Goal: Transaction & Acquisition: Purchase product/service

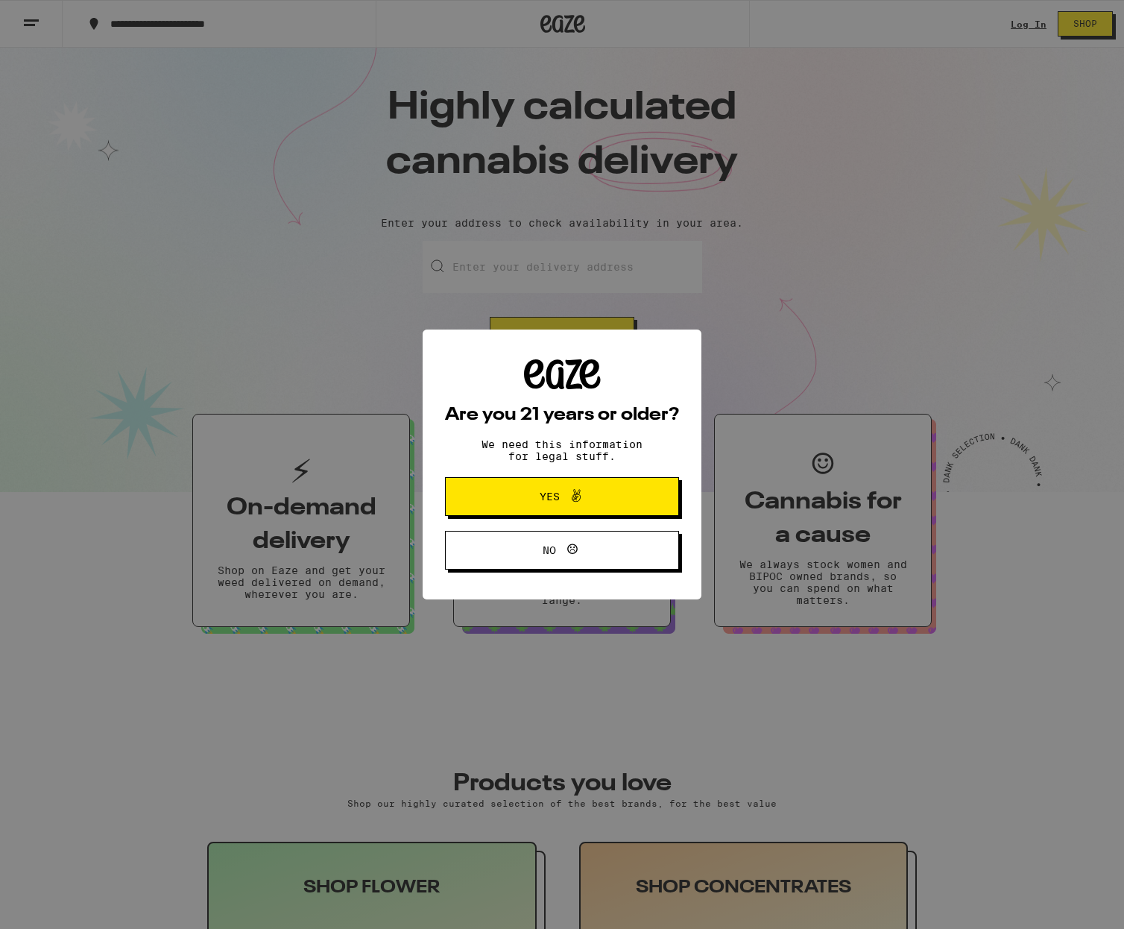
click at [554, 511] on button "Yes" at bounding box center [562, 496] width 234 height 39
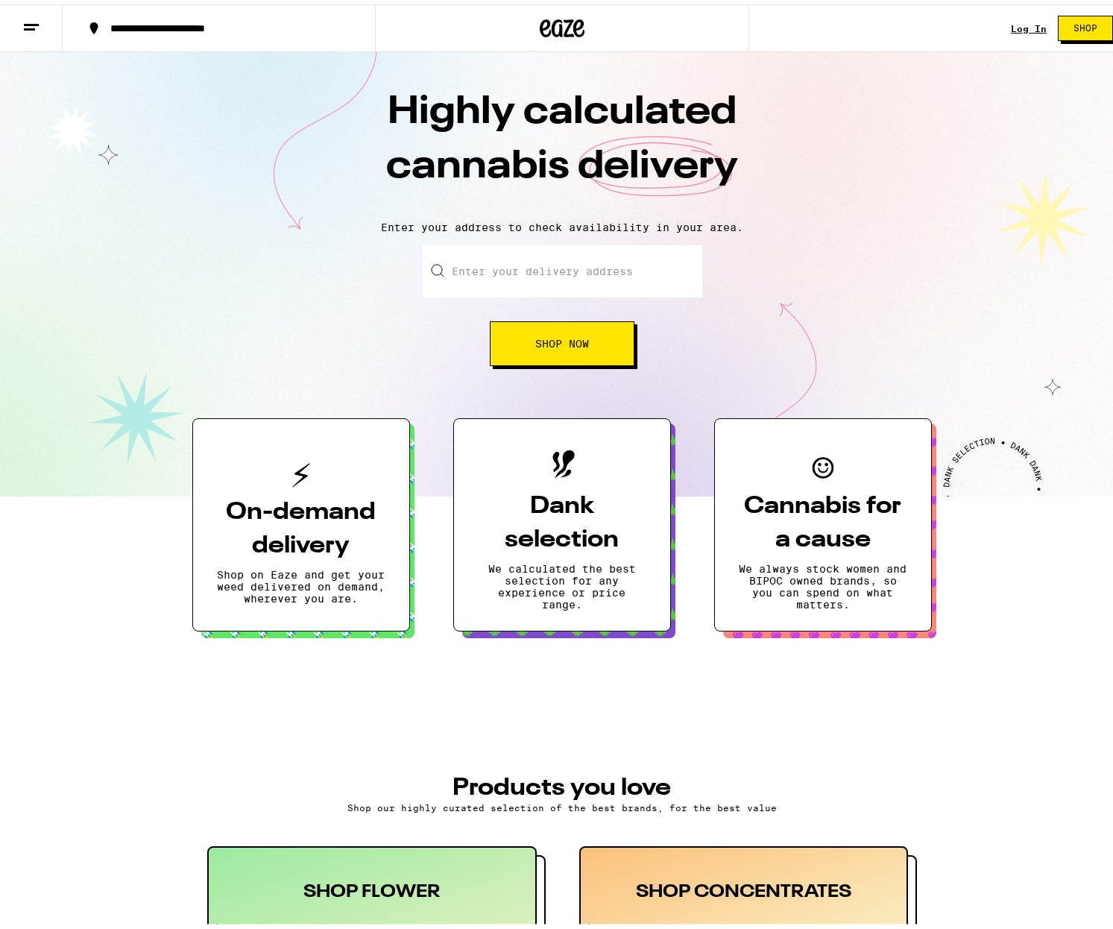
click at [558, 277] on input "Enter your delivery address" at bounding box center [562, 267] width 279 height 52
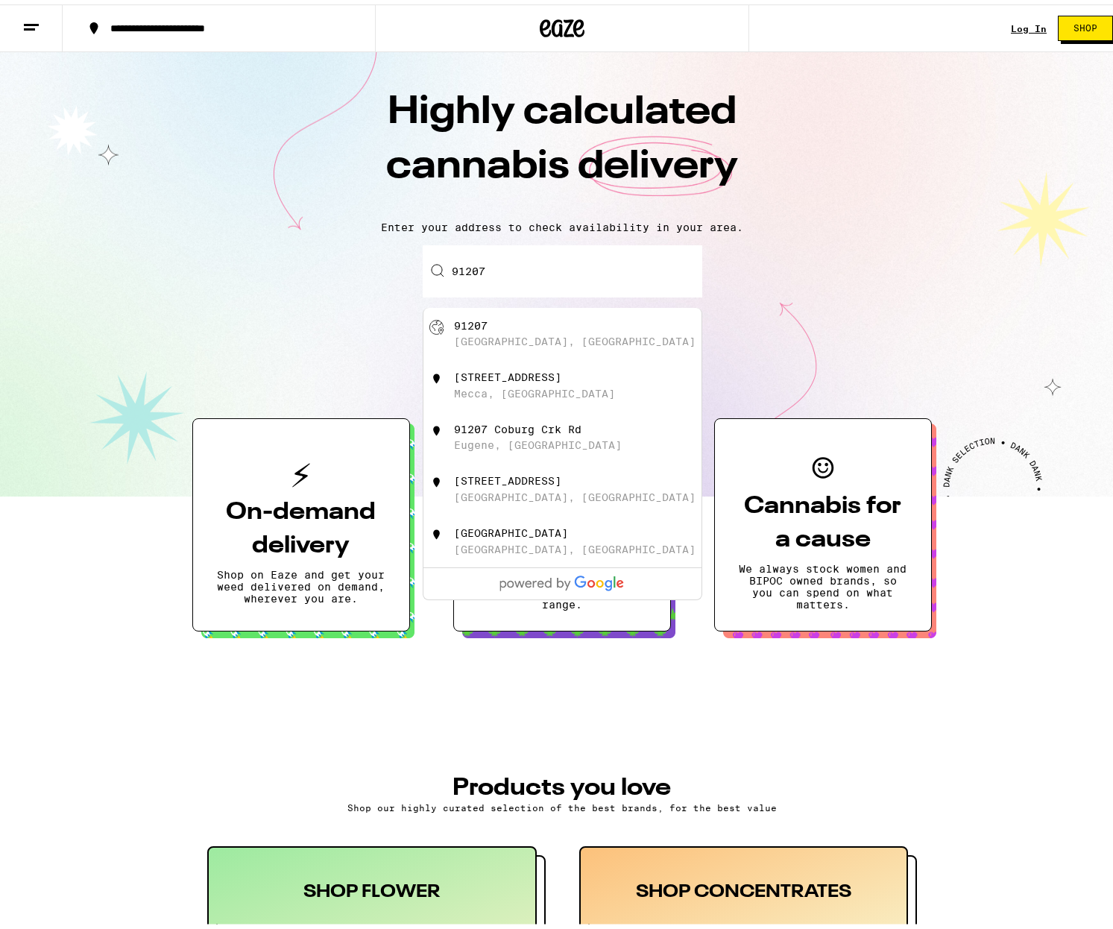
type input "91207"
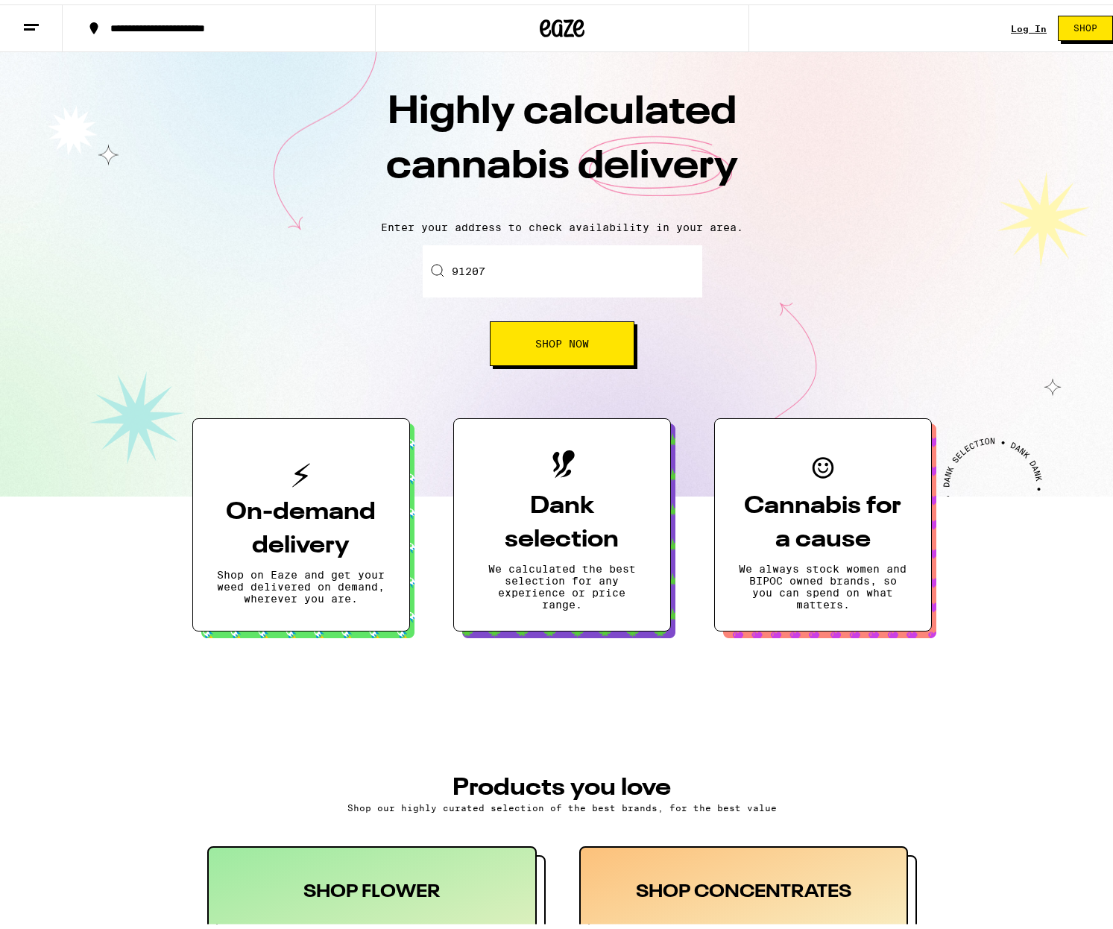
click at [1018, 28] on link "Log In" at bounding box center [1028, 24] width 36 height 10
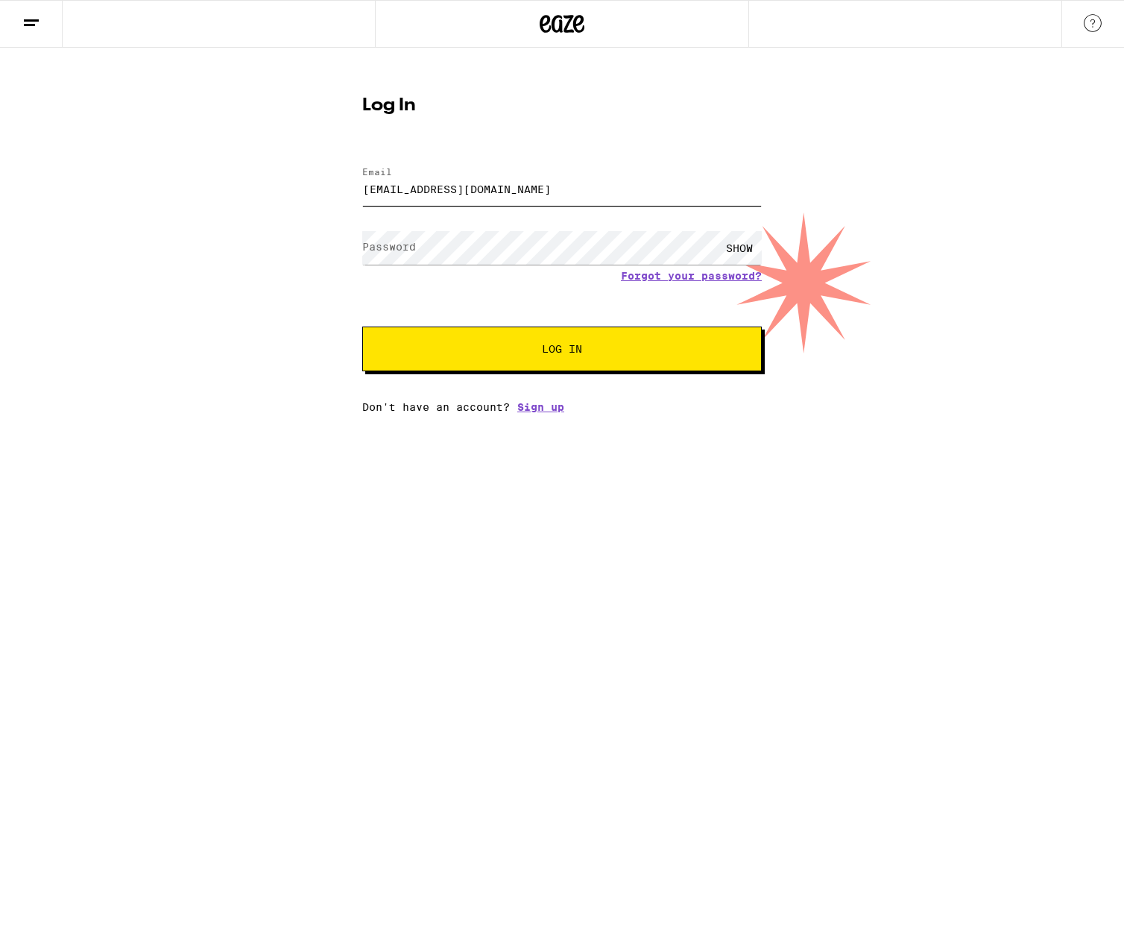
type input "[EMAIL_ADDRESS][DOMAIN_NAME]"
click at [562, 350] on button "Log In" at bounding box center [561, 348] width 399 height 45
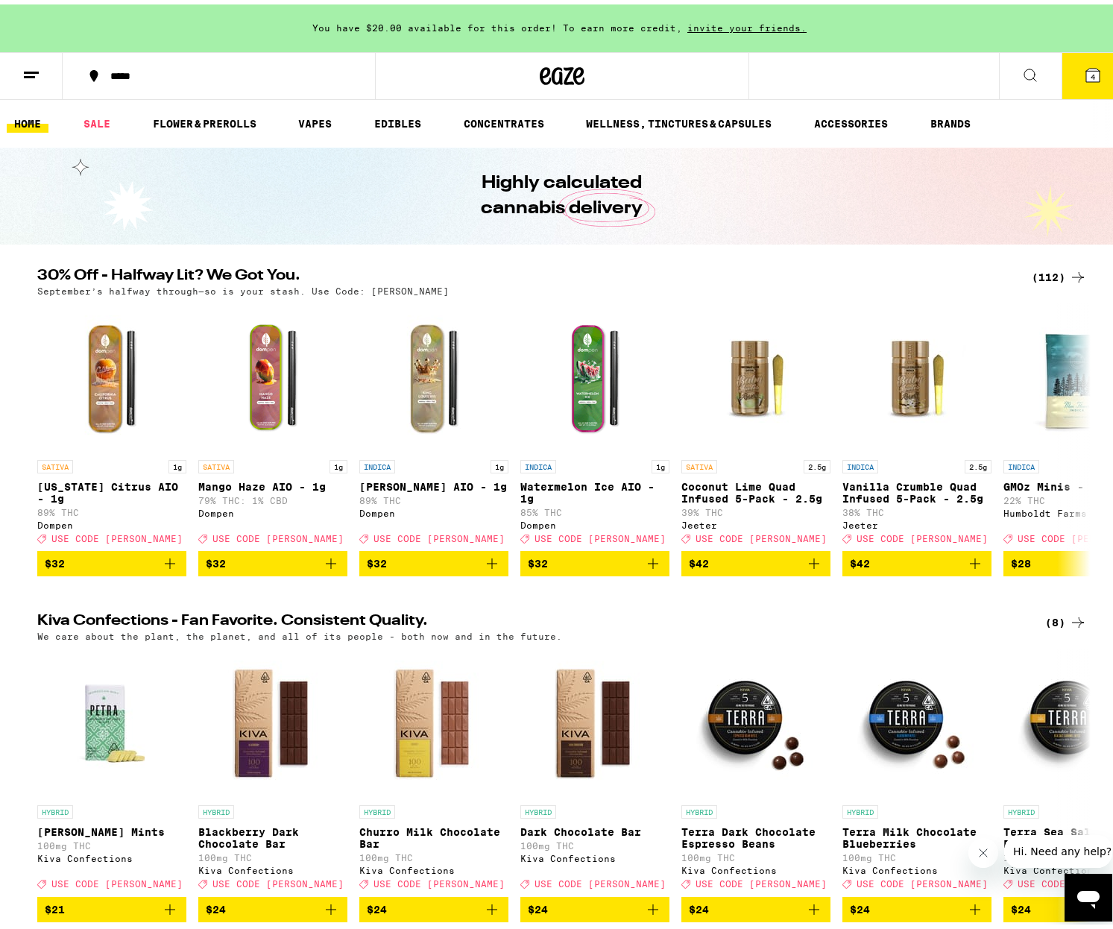
click at [1087, 64] on icon at bounding box center [1093, 71] width 18 height 18
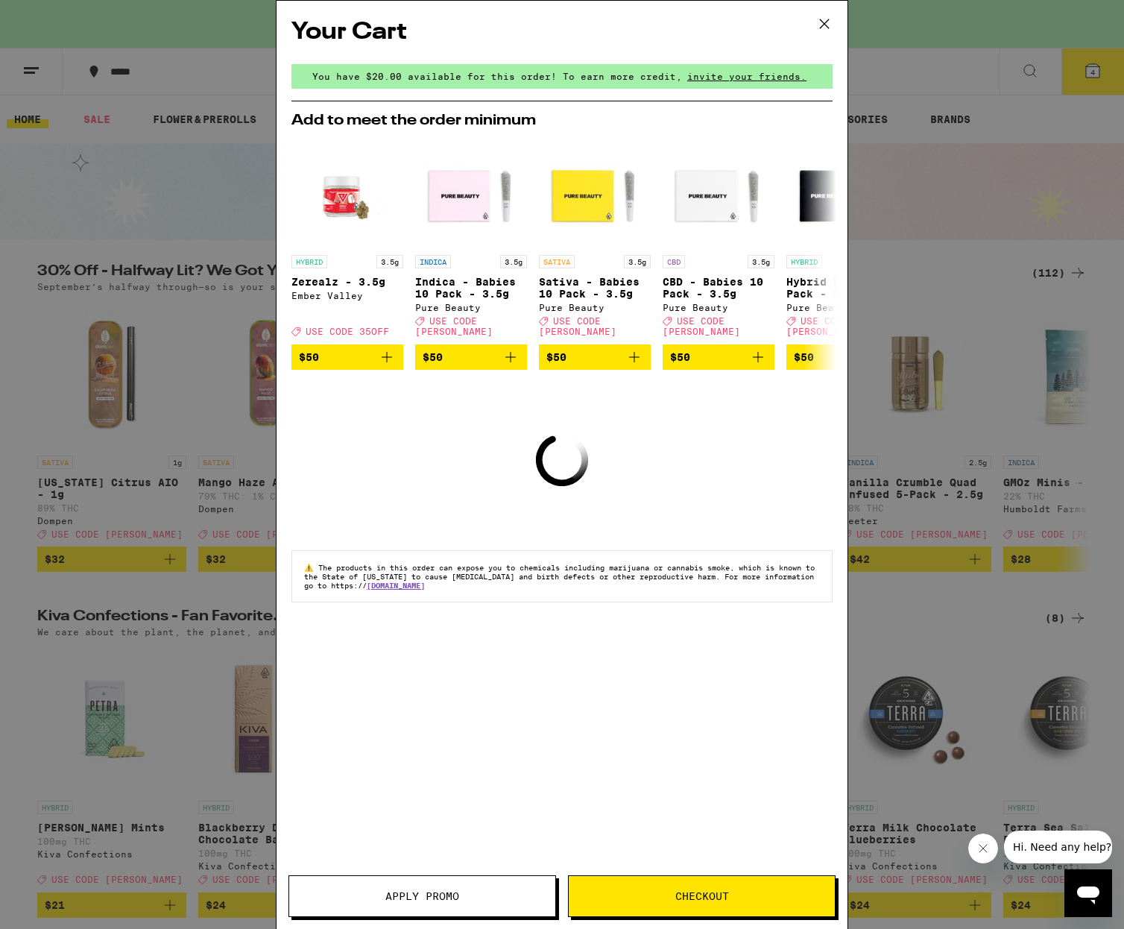
click at [698, 888] on button "Checkout" at bounding box center [702, 896] width 268 height 42
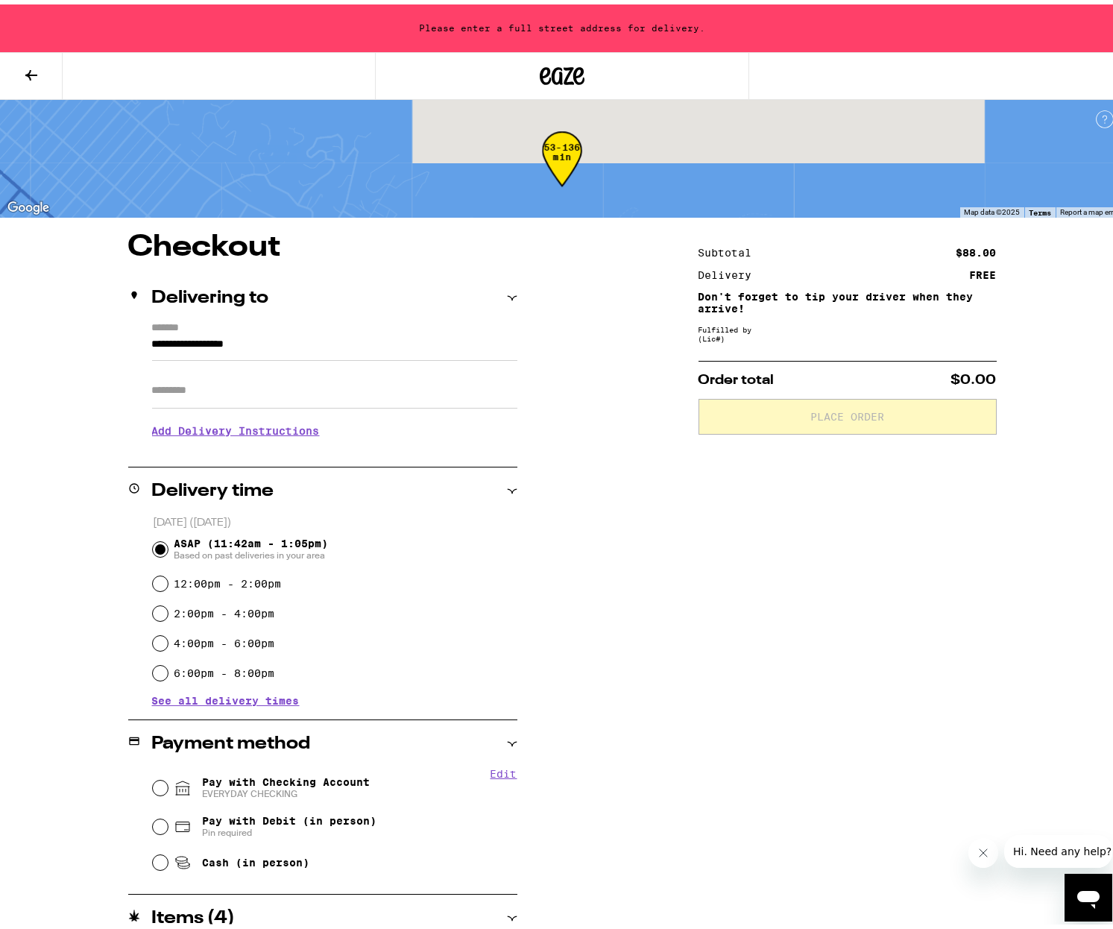
scroll to position [117, 0]
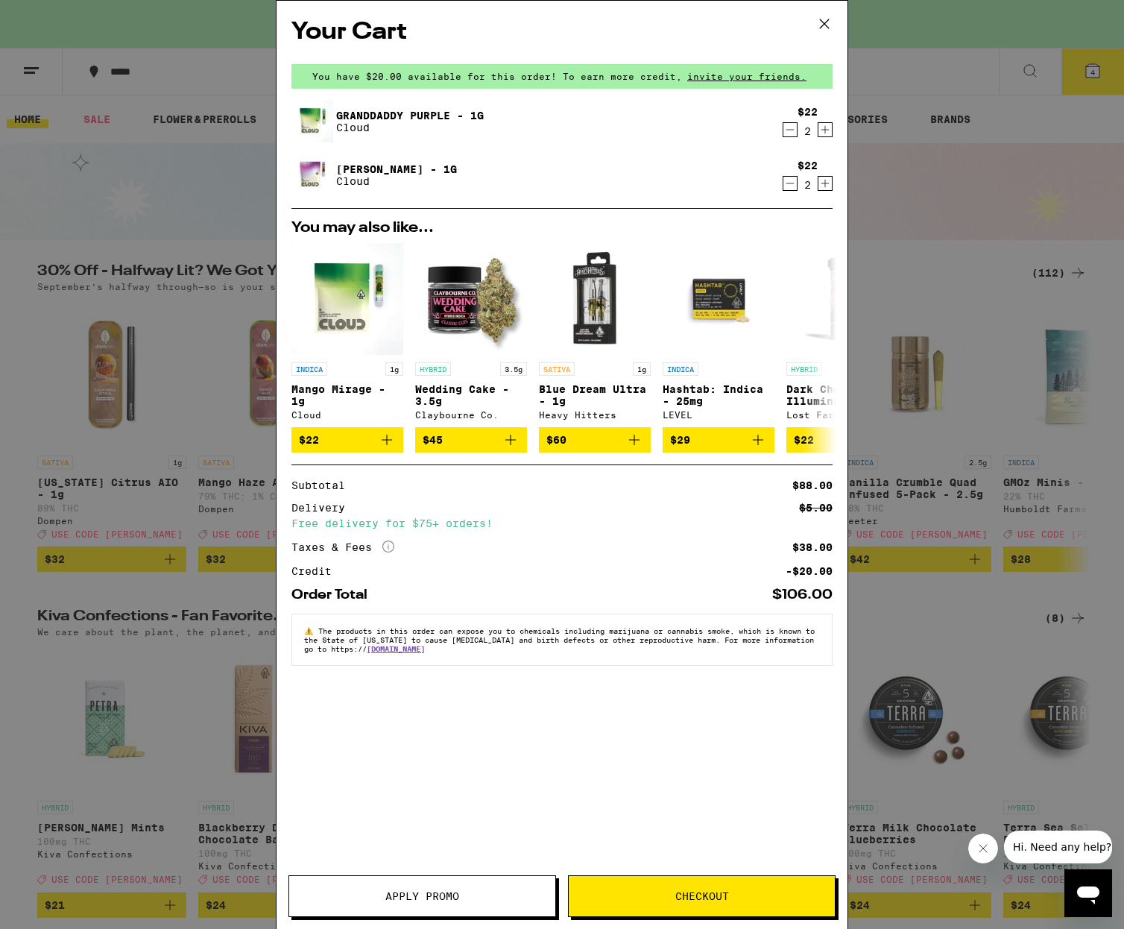
click at [927, 58] on div "Your Cart You have $20.00 available for this order! To earn more credit, invite…" at bounding box center [562, 464] width 1124 height 929
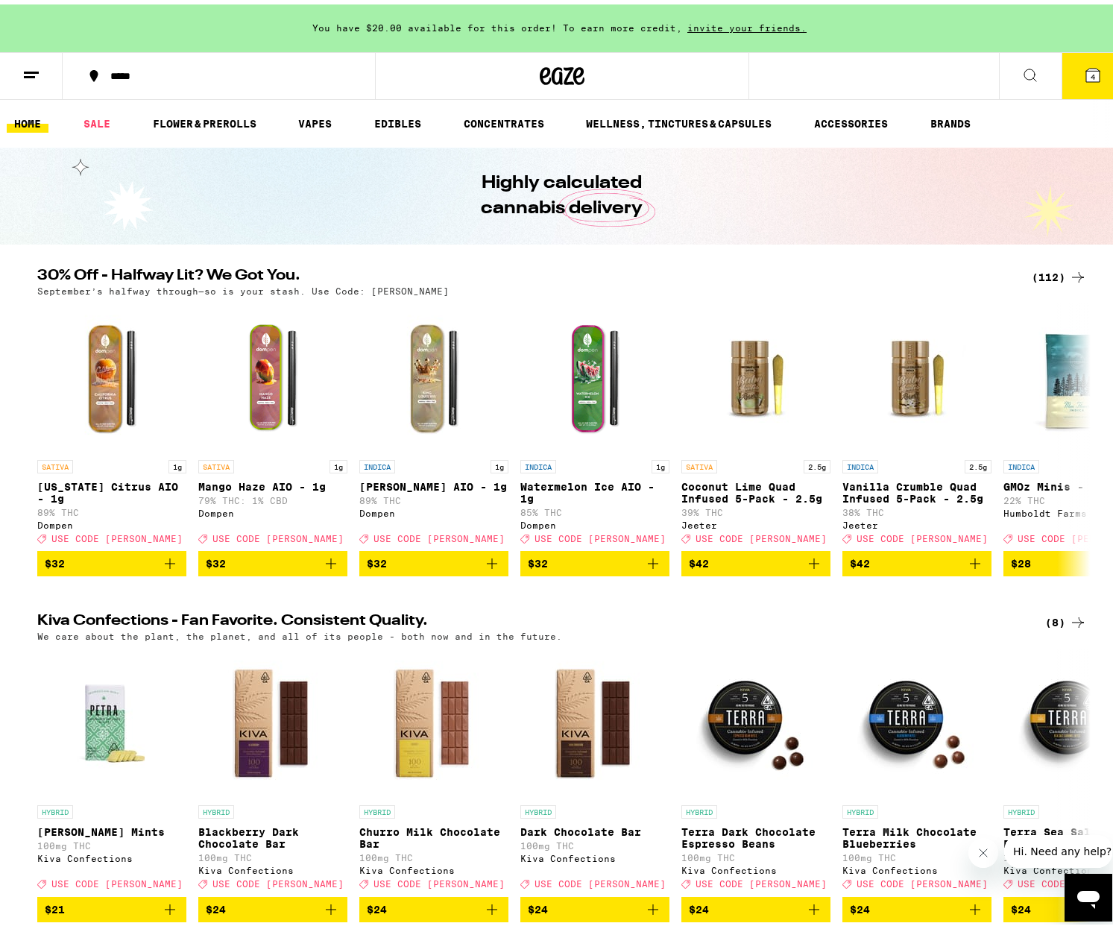
click at [1069, 265] on icon at bounding box center [1078, 273] width 18 height 18
click at [1046, 272] on div "(112)" at bounding box center [1058, 273] width 55 height 18
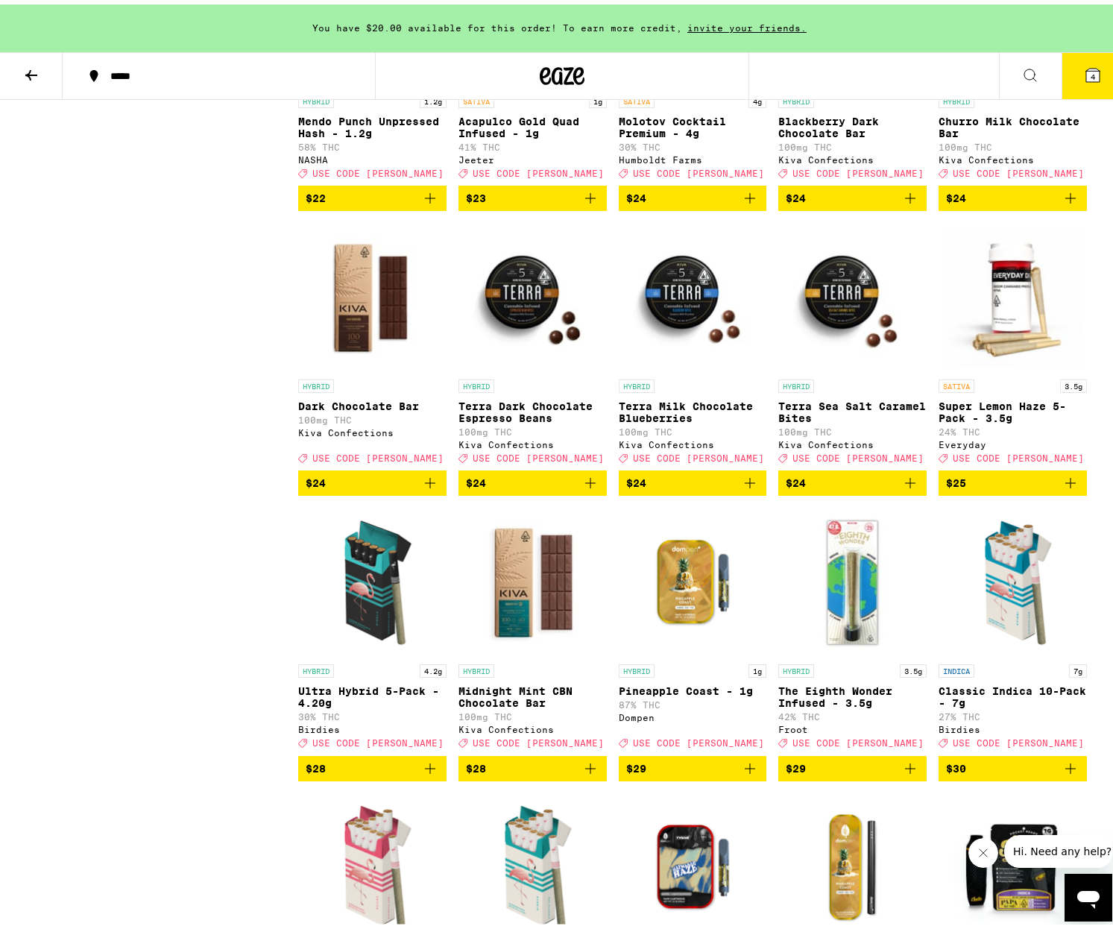
scroll to position [3334, 0]
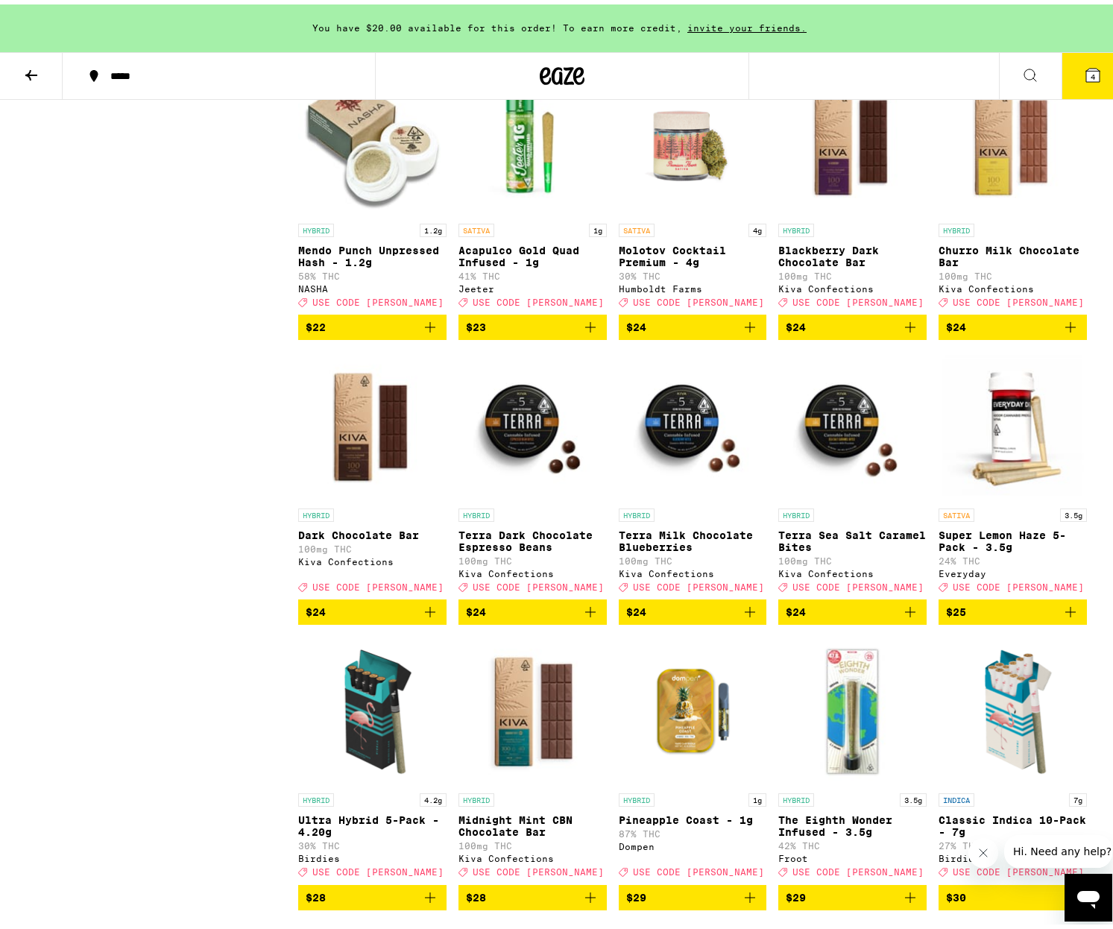
click at [1086, 64] on icon at bounding box center [1092, 70] width 13 height 13
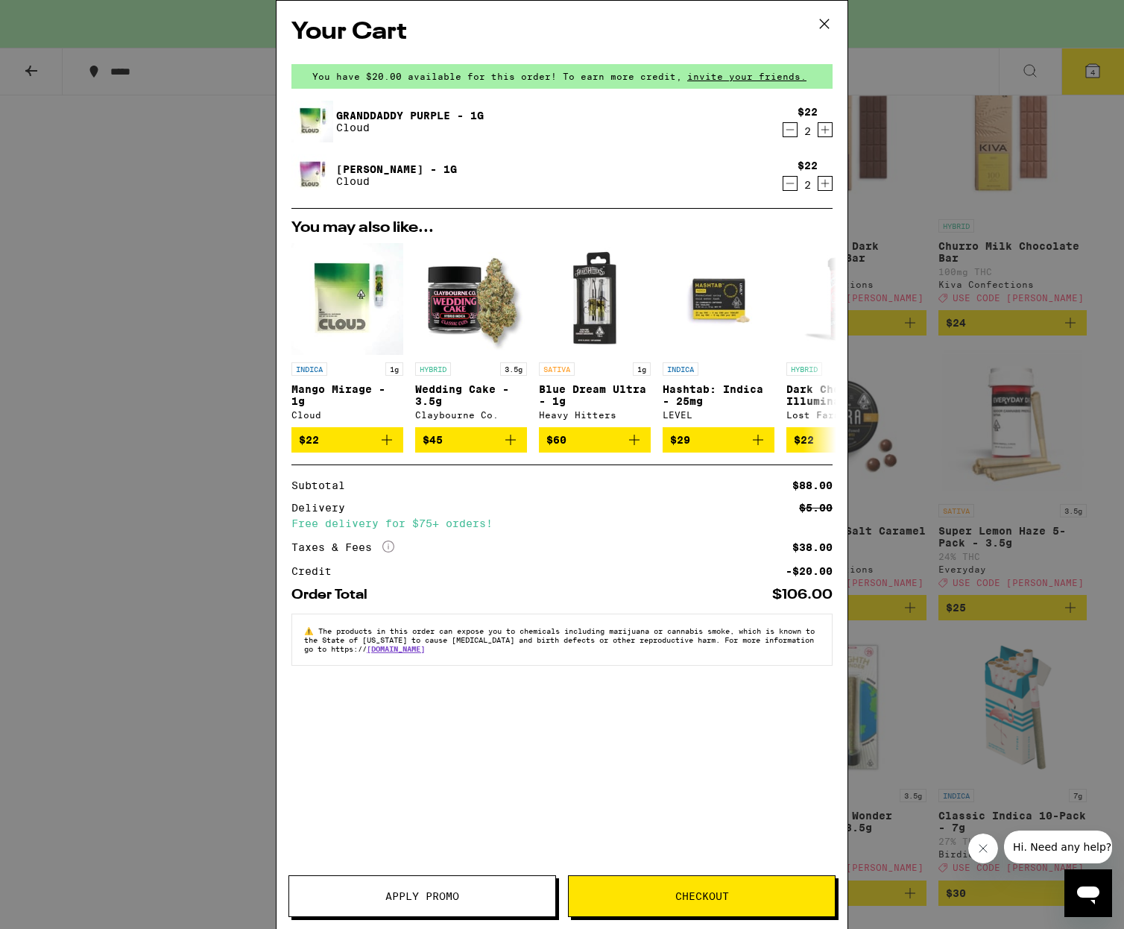
click at [786, 125] on icon "Decrement" at bounding box center [789, 130] width 13 height 18
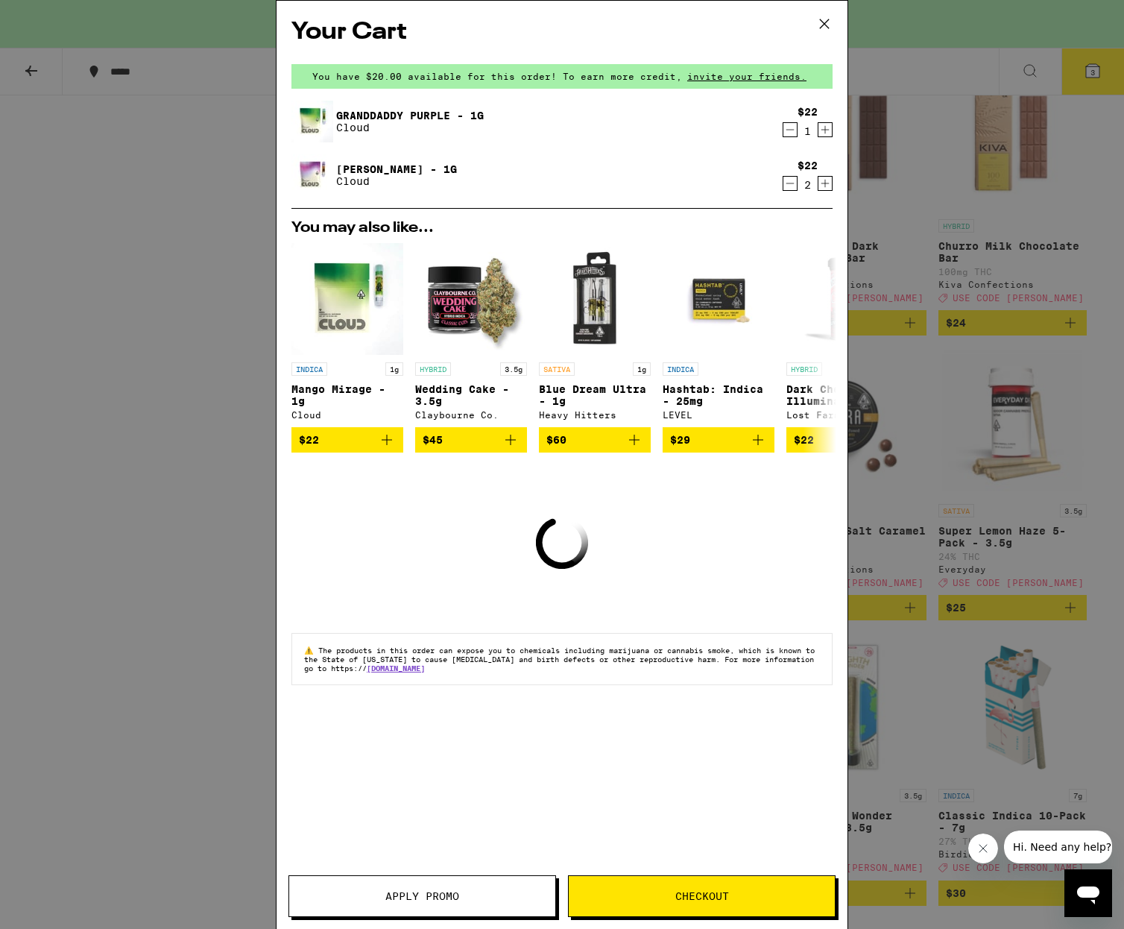
click at [786, 125] on icon "Decrement" at bounding box center [789, 130] width 13 height 18
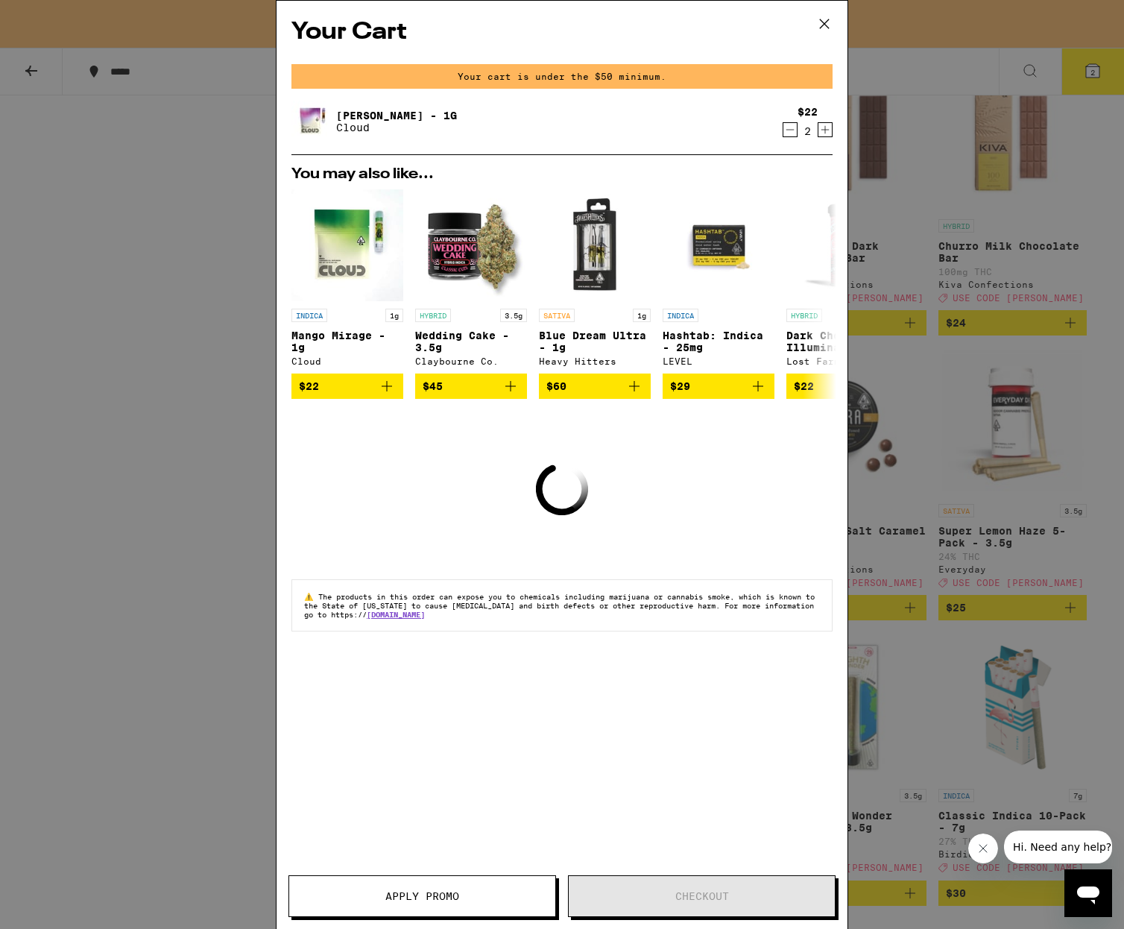
click at [788, 137] on icon "Decrement" at bounding box center [789, 130] width 13 height 18
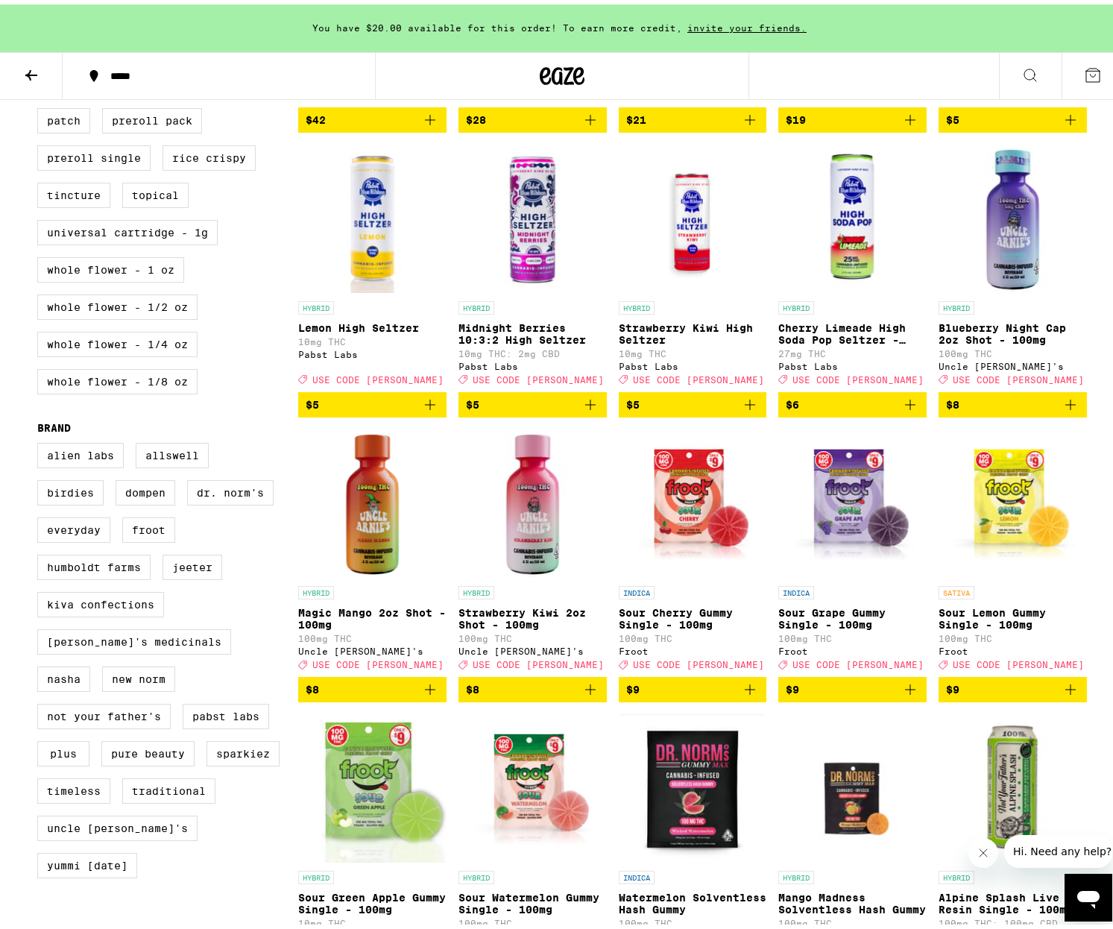
scroll to position [504, 0]
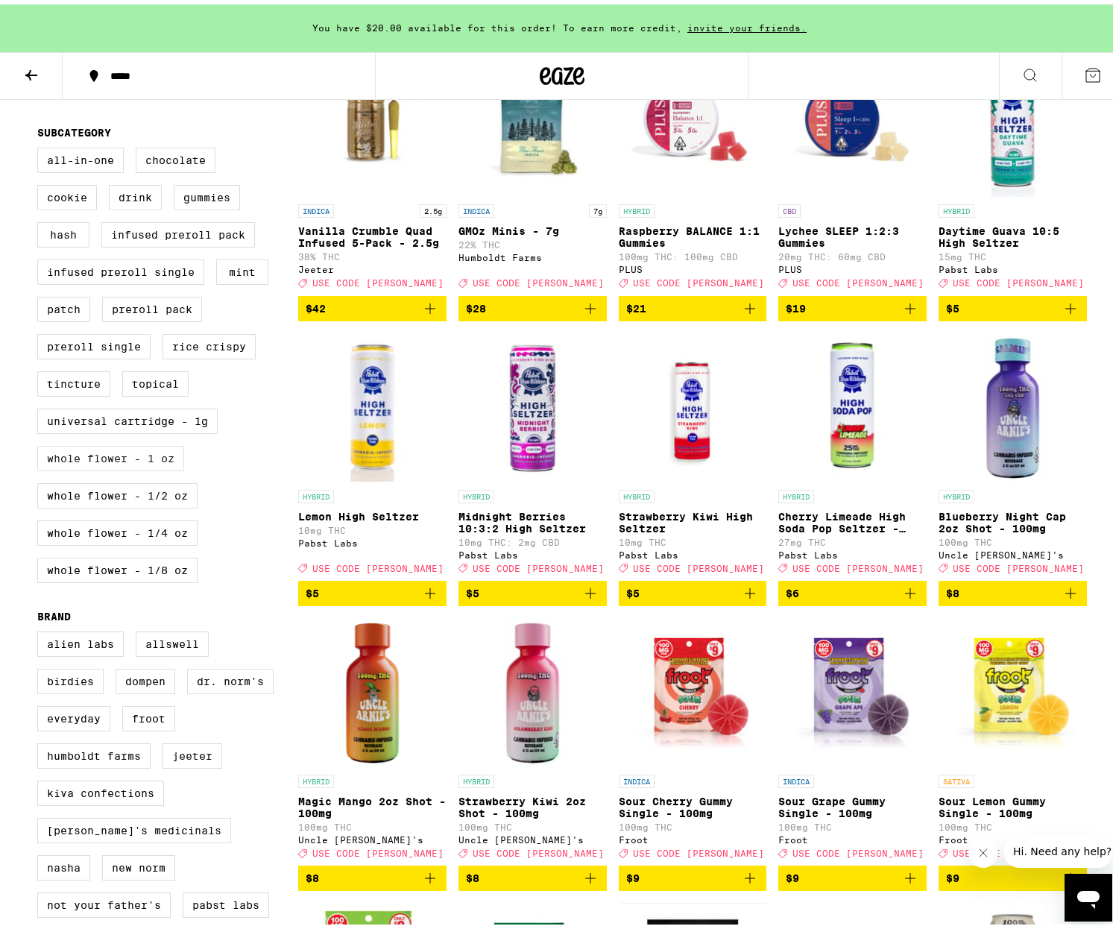
click at [94, 466] on label "Whole Flower - 1 oz" at bounding box center [110, 453] width 147 height 25
click at [41, 146] on input "Whole Flower - 1 oz" at bounding box center [40, 145] width 1 height 1
checkbox input "true"
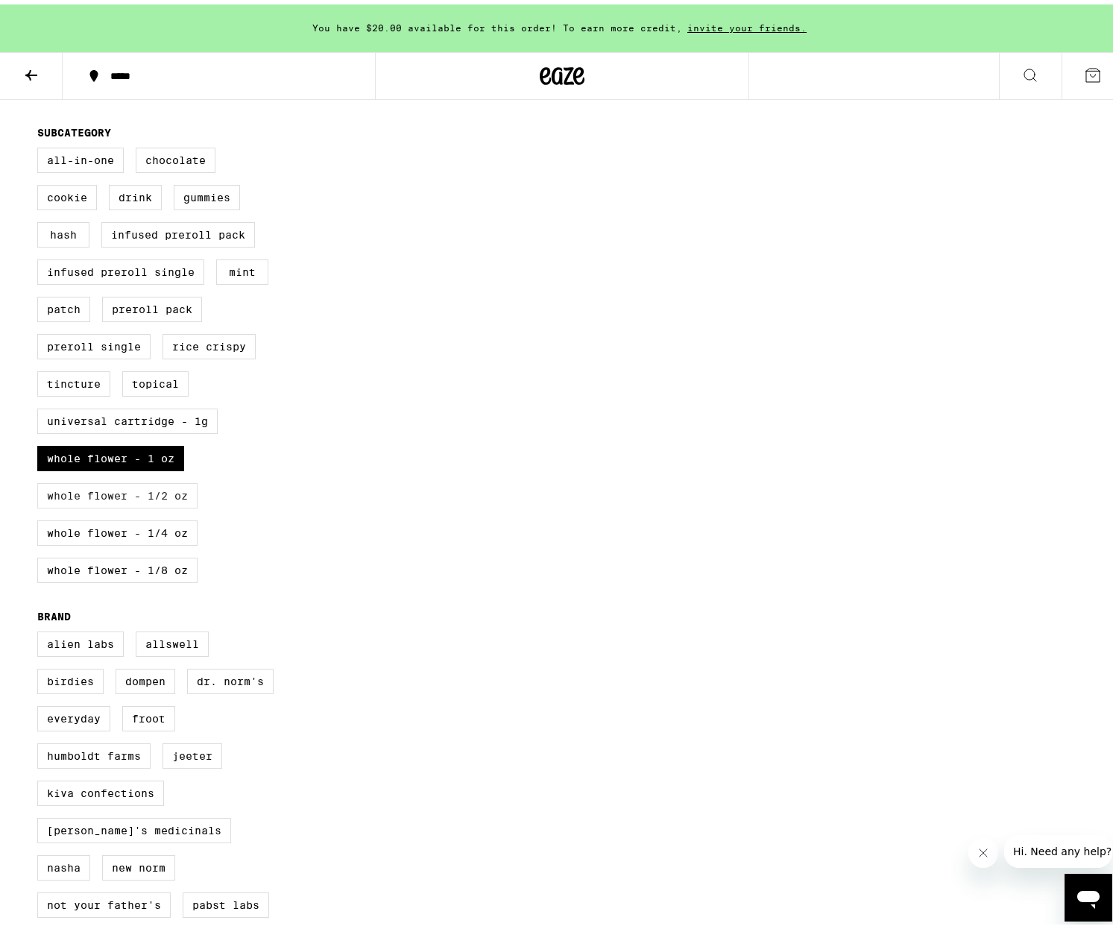
click at [95, 504] on label "Whole Flower - 1/2 oz" at bounding box center [117, 490] width 160 height 25
click at [41, 146] on input "Whole Flower - 1/2 oz" at bounding box center [40, 145] width 1 height 1
checkbox input "true"
click at [96, 541] on label "Whole Flower - 1/4 oz" at bounding box center [117, 528] width 160 height 25
click at [41, 146] on input "Whole Flower - 1/4 oz" at bounding box center [40, 145] width 1 height 1
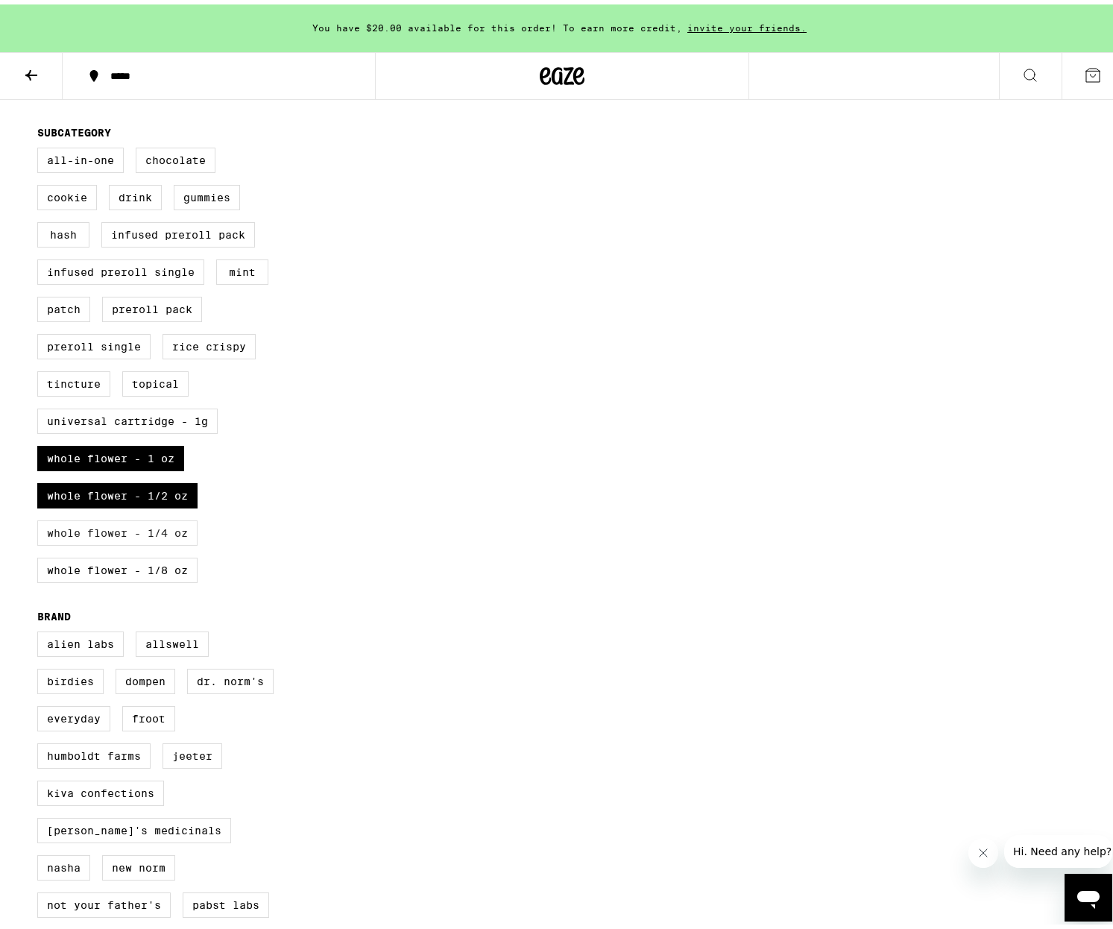
checkbox input "true"
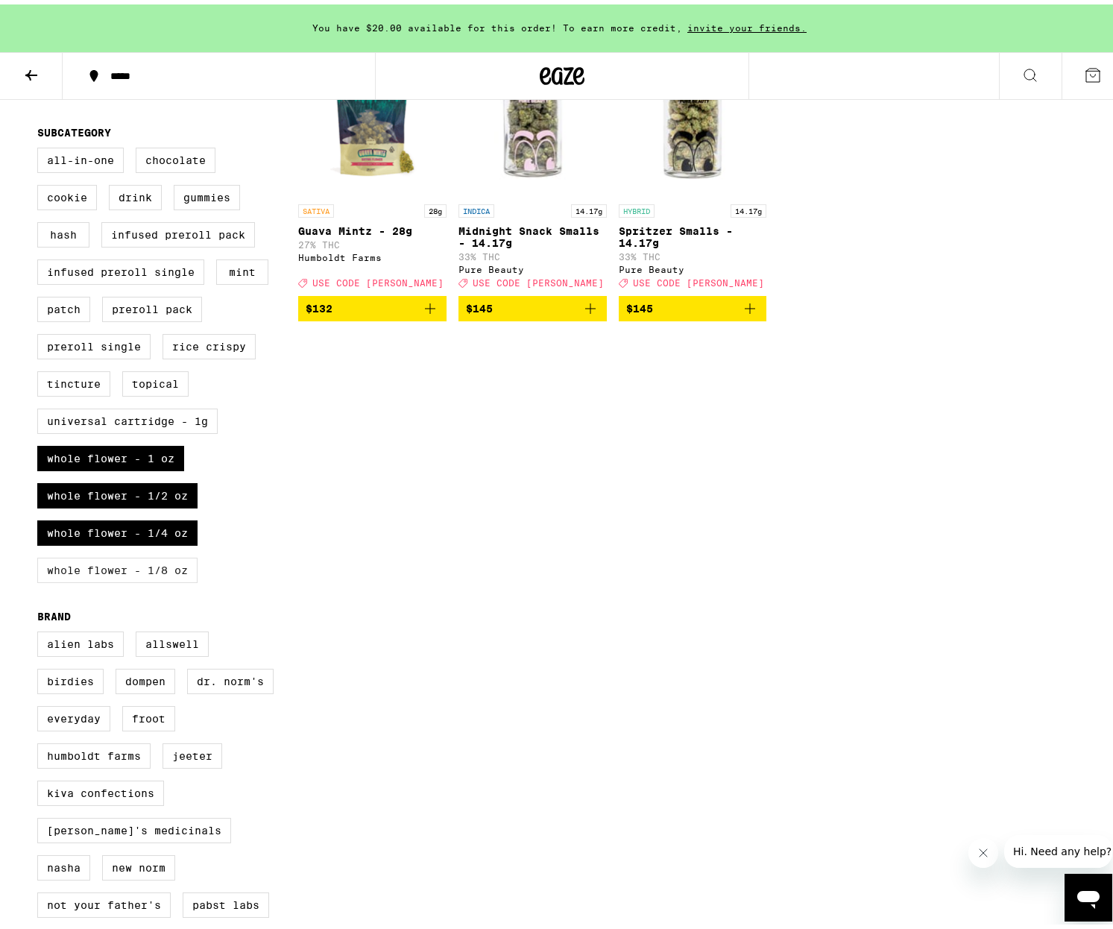
click at [95, 578] on label "Whole Flower - 1/8 oz" at bounding box center [117, 565] width 160 height 25
click at [41, 146] on input "Whole Flower - 1/8 oz" at bounding box center [40, 145] width 1 height 1
checkbox input "true"
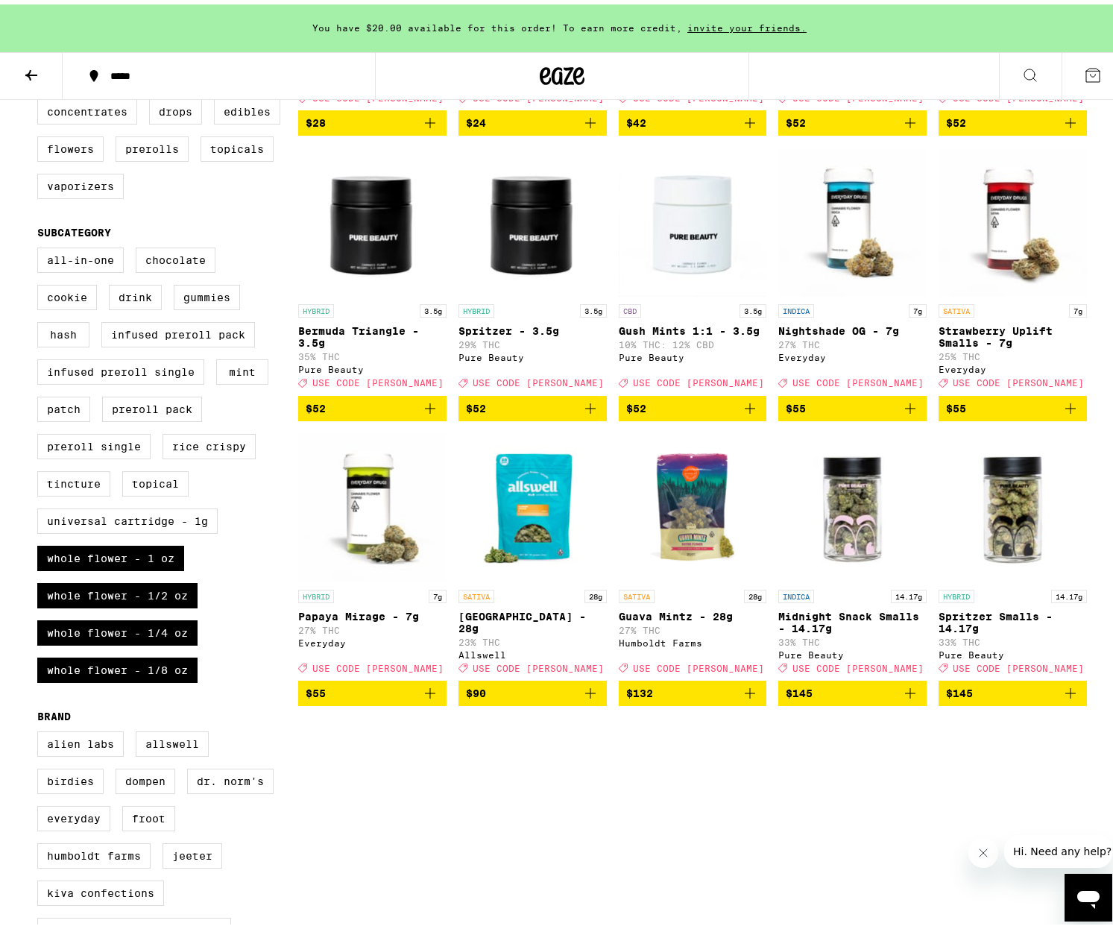
scroll to position [273, 0]
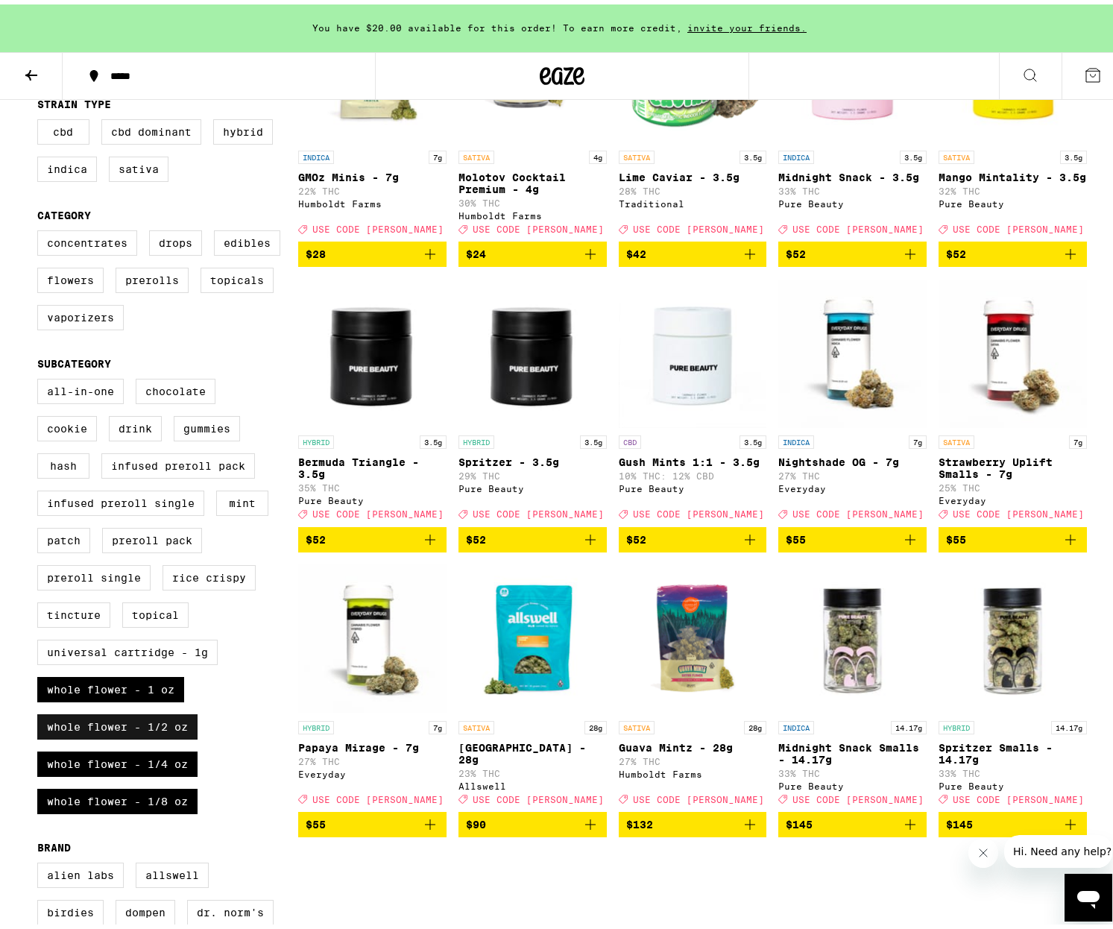
click at [144, 735] on label "Whole Flower - 1/2 oz" at bounding box center [117, 721] width 160 height 25
click at [41, 377] on input "Whole Flower - 1/2 oz" at bounding box center [40, 376] width 1 height 1
checkbox input "false"
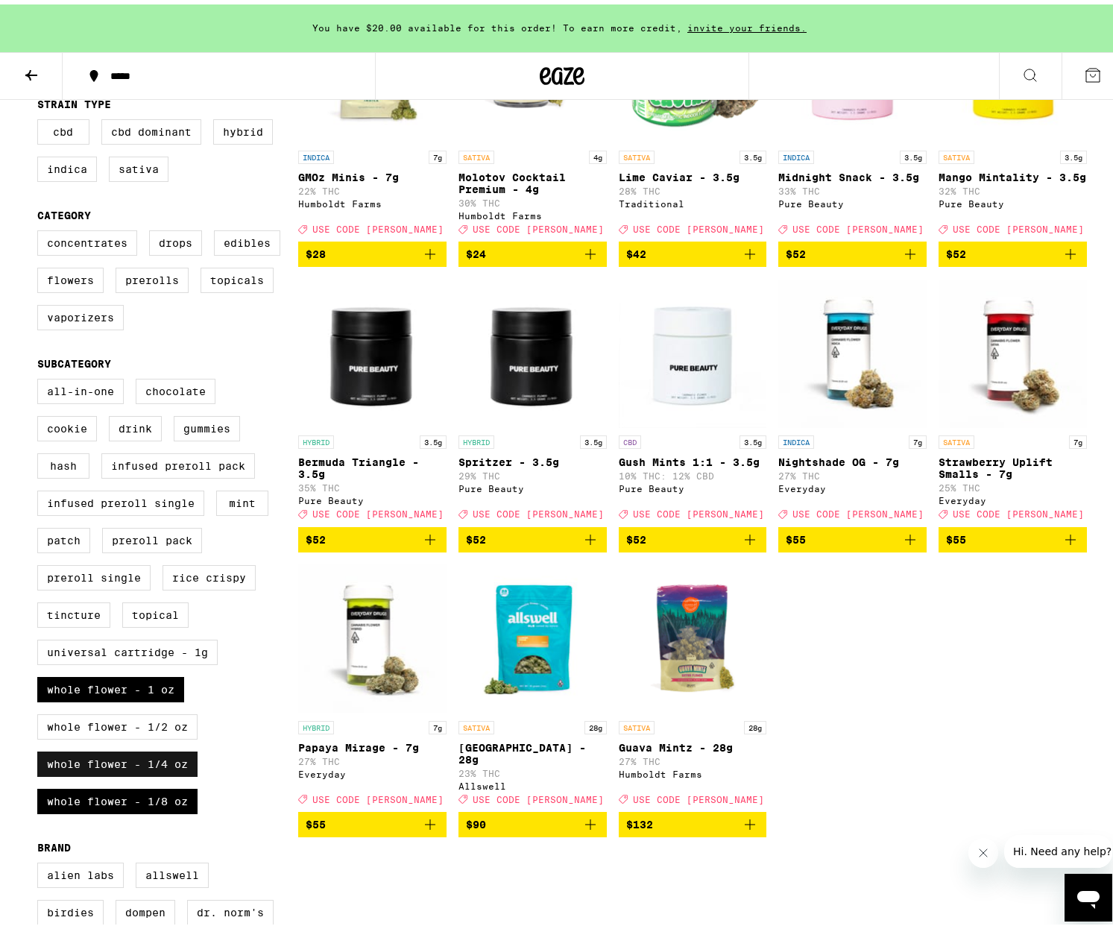
click at [145, 772] on label "Whole Flower - 1/4 oz" at bounding box center [117, 759] width 160 height 25
click at [41, 377] on input "Whole Flower - 1/4 oz" at bounding box center [40, 376] width 1 height 1
checkbox input "false"
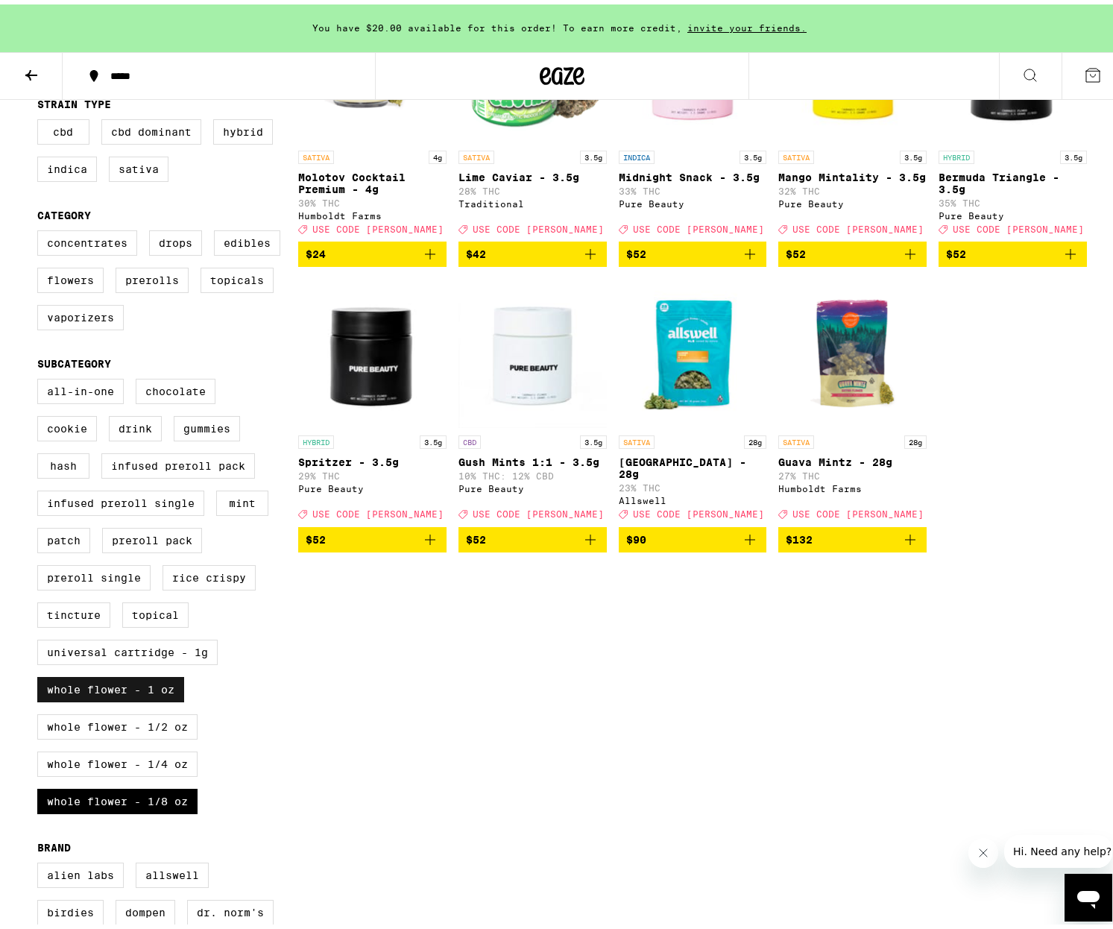
click at [133, 698] on label "Whole Flower - 1 oz" at bounding box center [110, 684] width 147 height 25
click at [41, 377] on input "Whole Flower - 1 oz" at bounding box center [40, 376] width 1 height 1
checkbox input "false"
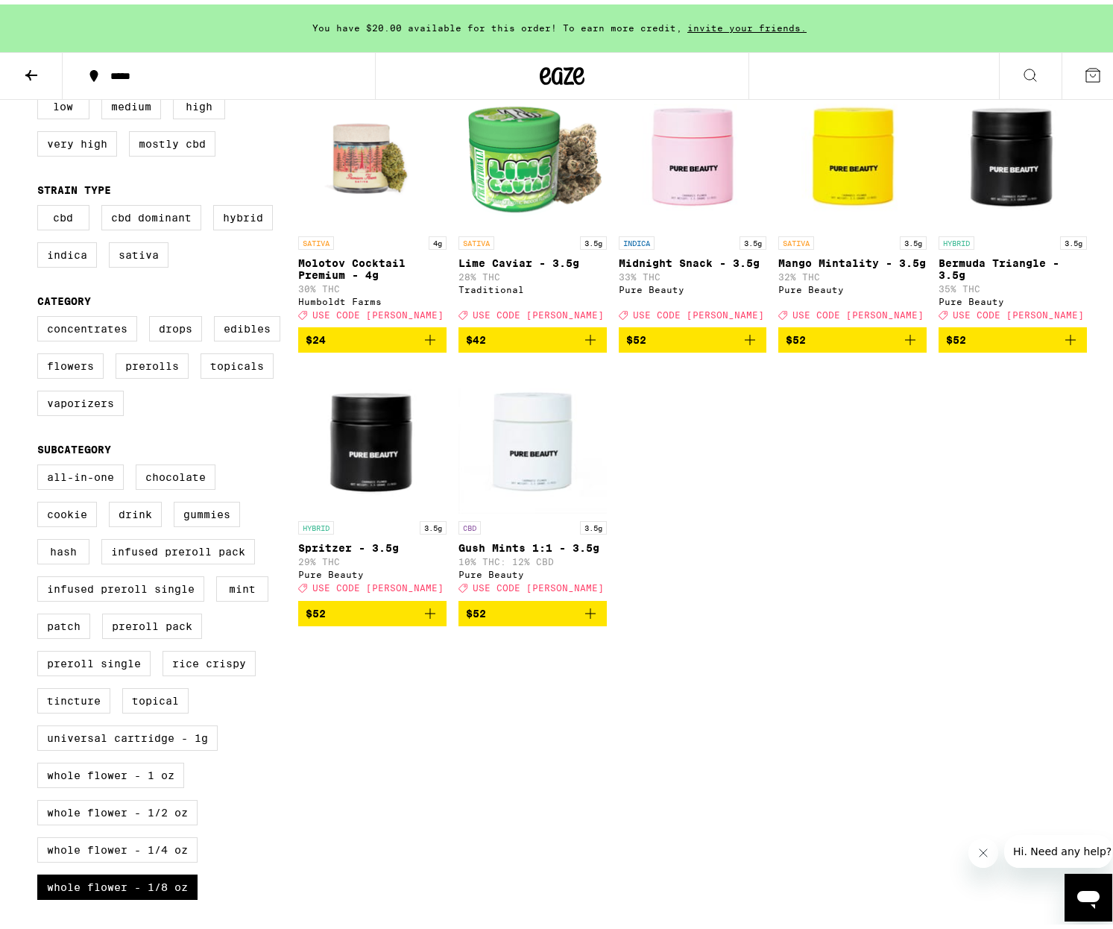
scroll to position [92, 0]
